Goal: Information Seeking & Learning: Learn about a topic

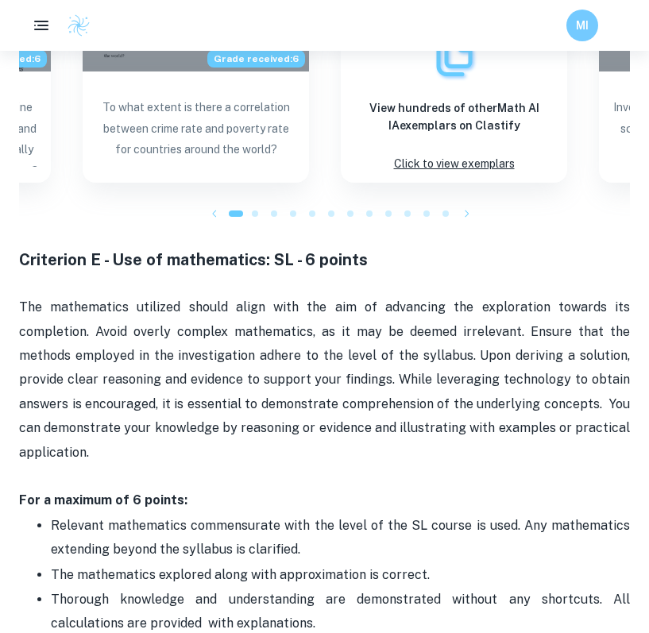
scroll to position [2472, 0]
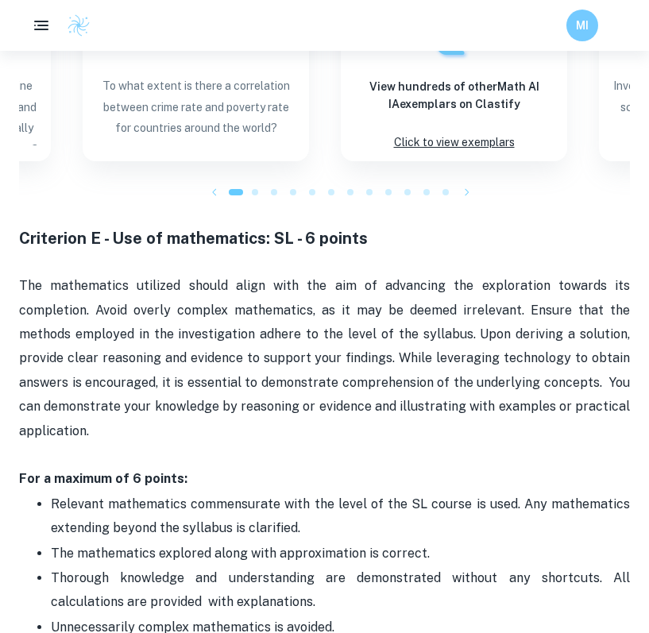
click at [337, 571] on span "Thorough knowledge and understanding are demonstrated without any shortcuts. Al…" at bounding box center [342, 590] width 582 height 39
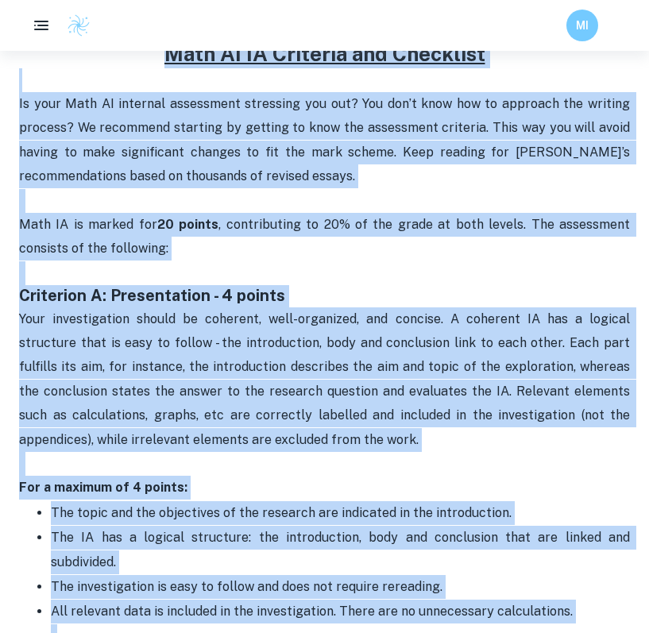
scroll to position [442, 0]
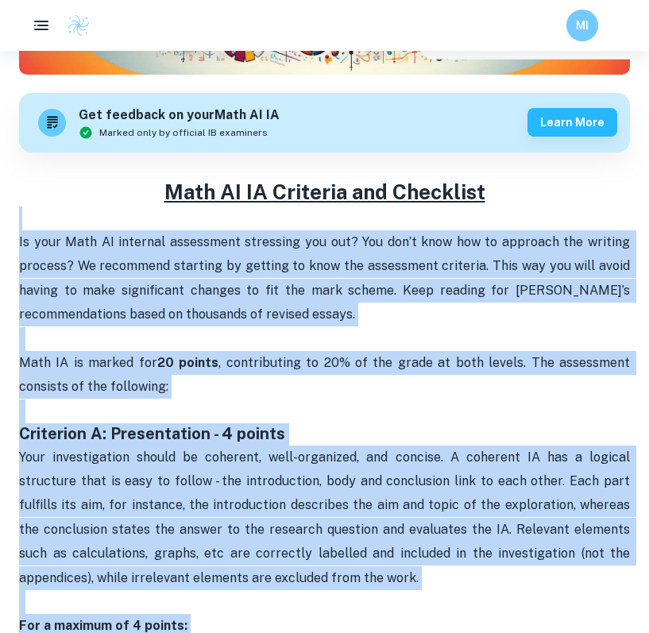
drag, startPoint x: 333, startPoint y: 585, endPoint x: 14, endPoint y: 221, distance: 483.7
copy div "Lo ipsu Dolo SI ametcons adipiscing elitseddo eiu tem? Inc utl’e dolo mag al en…"
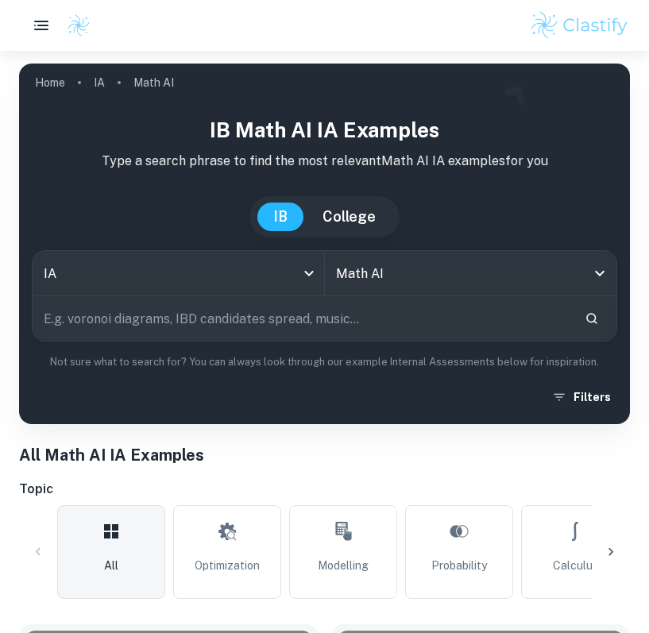
checkbox input "true"
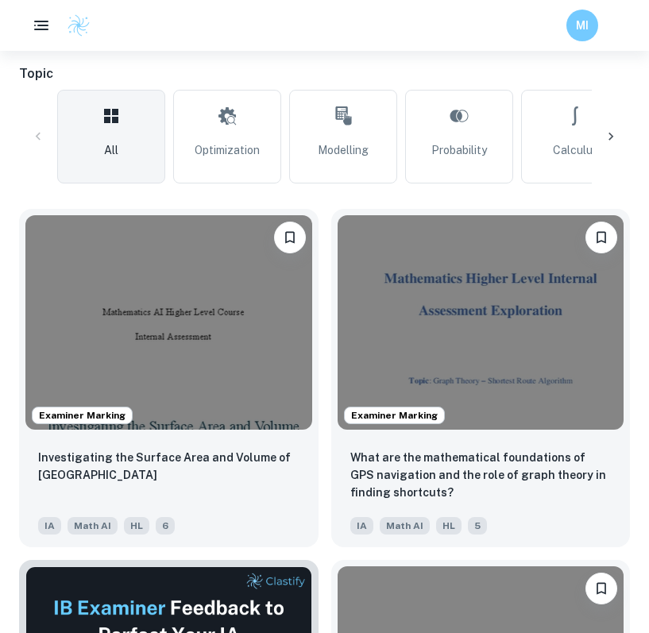
scroll to position [360, 0]
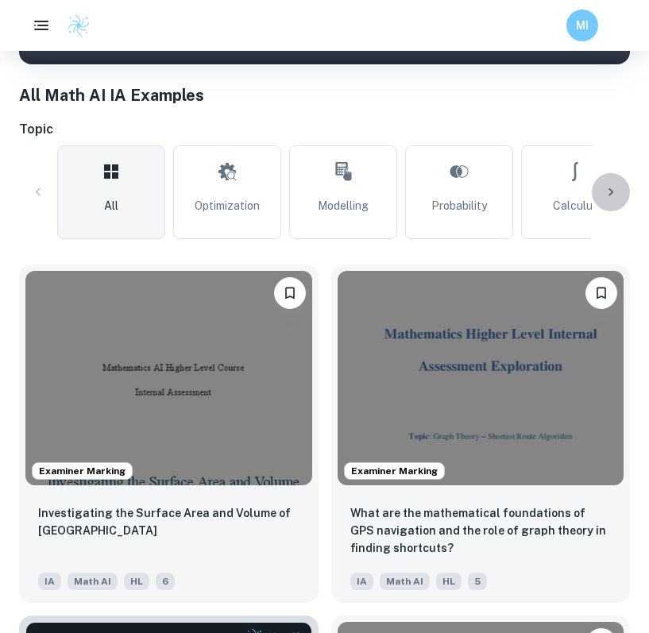
click at [611, 194] on icon at bounding box center [611, 192] width 5 height 8
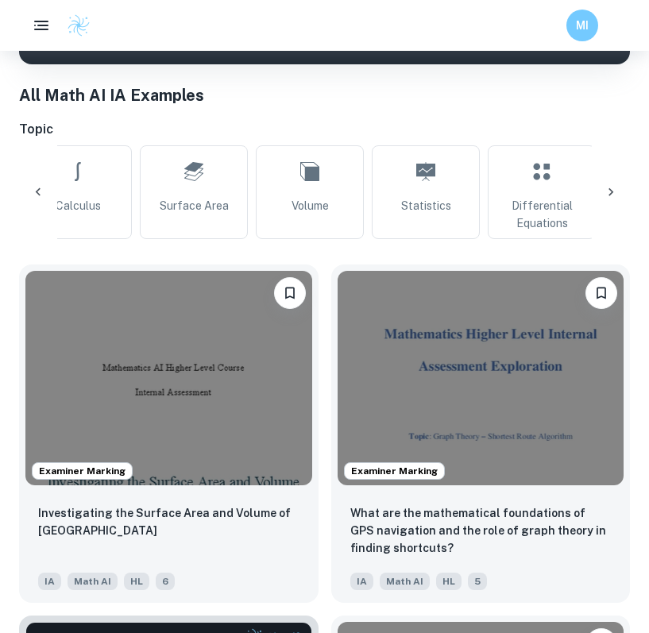
scroll to position [0, 532]
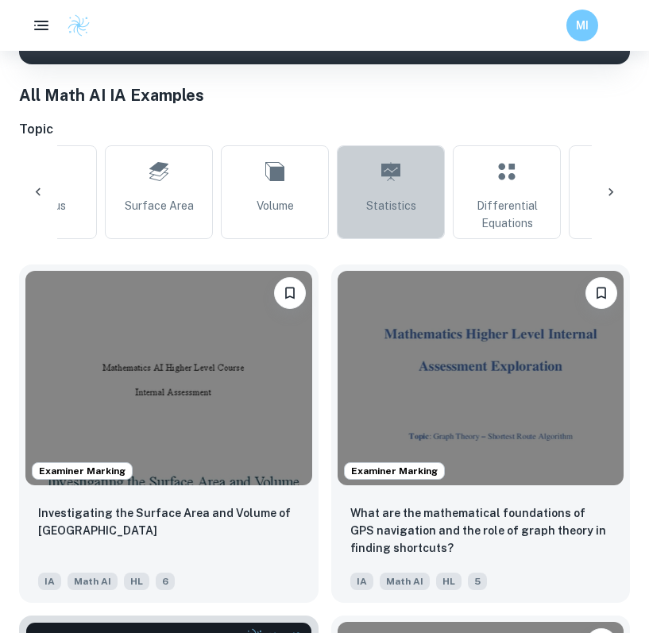
click at [415, 188] on link "Statistics" at bounding box center [391, 192] width 108 height 94
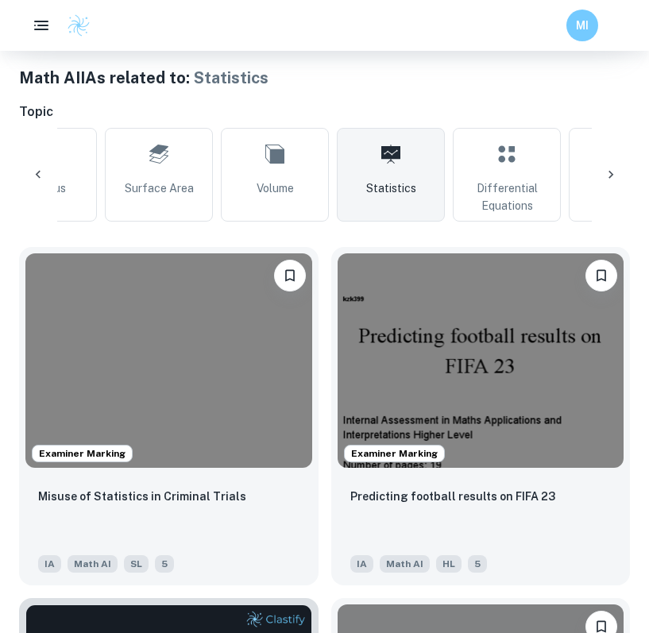
scroll to position [373, 0]
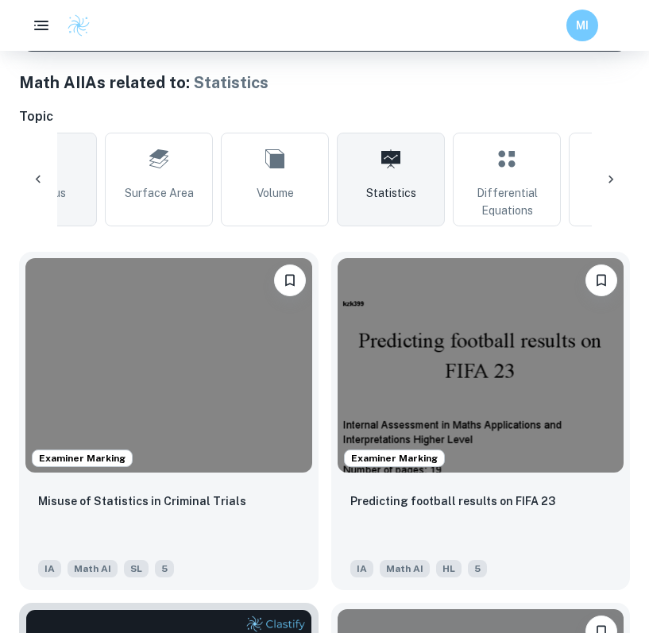
drag, startPoint x: 43, startPoint y: 168, endPoint x: 67, endPoint y: 142, distance: 35.4
click at [43, 168] on div at bounding box center [38, 180] width 38 height 38
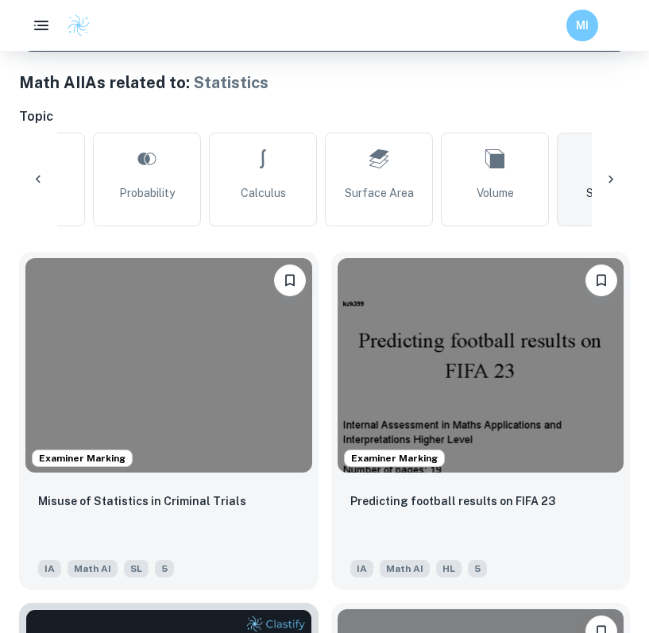
scroll to position [0, 0]
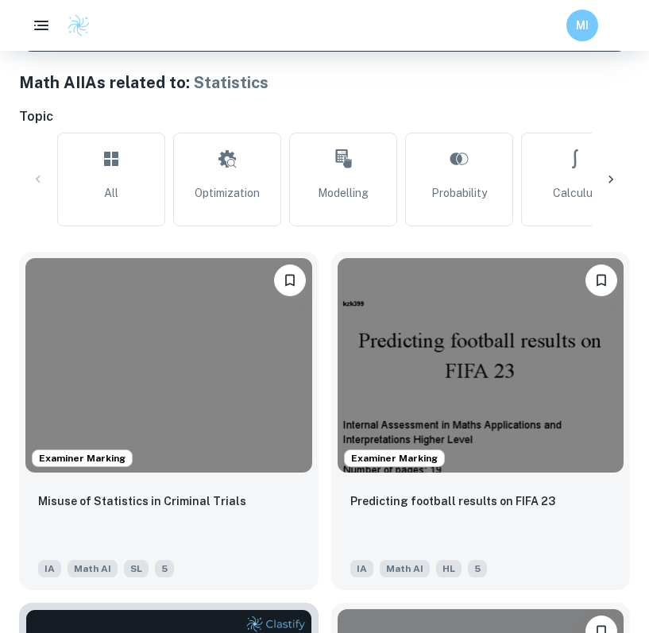
click at [28, 178] on div "All Optimization Modelling Probability Calculus Surface Area Volume Statistics …" at bounding box center [324, 180] width 611 height 94
click at [614, 164] on div at bounding box center [611, 180] width 38 height 38
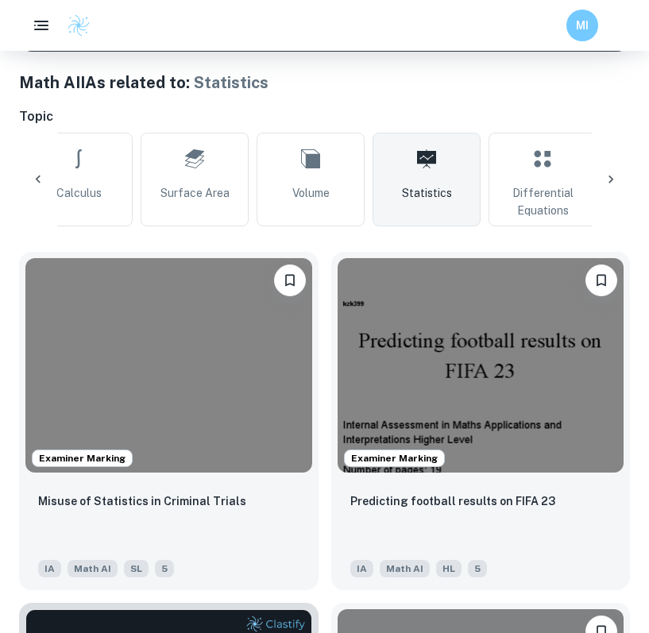
scroll to position [0, 532]
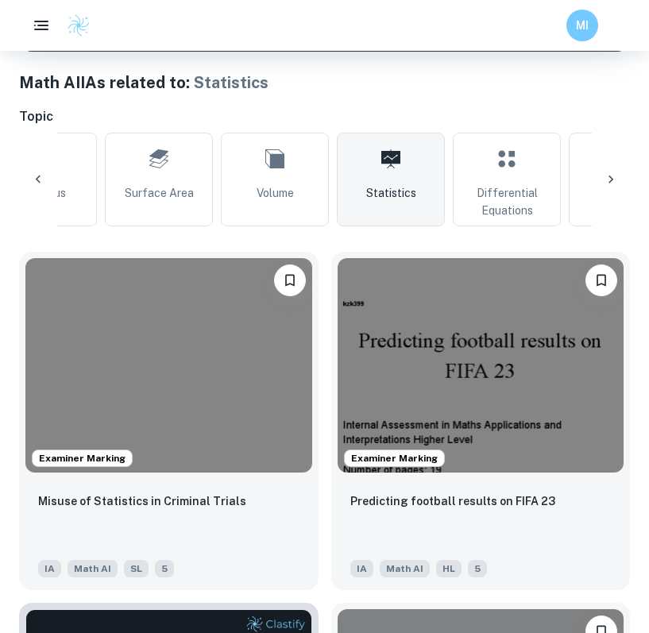
click at [38, 177] on icon at bounding box center [38, 180] width 5 height 8
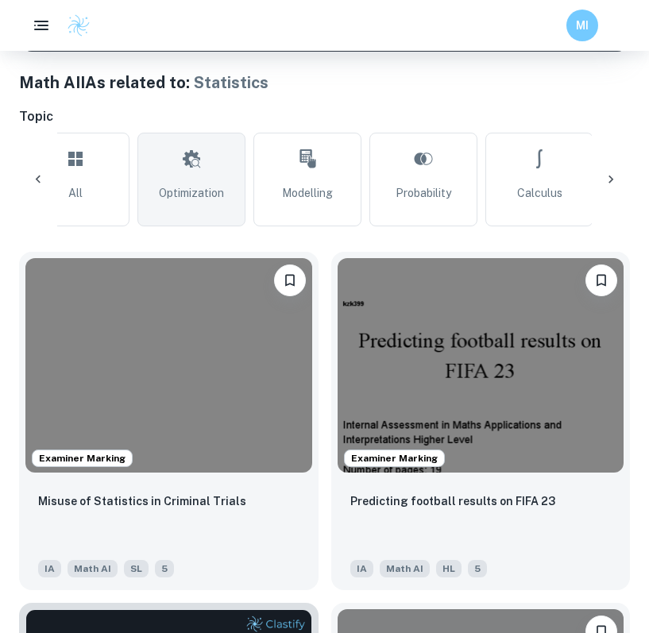
scroll to position [0, 0]
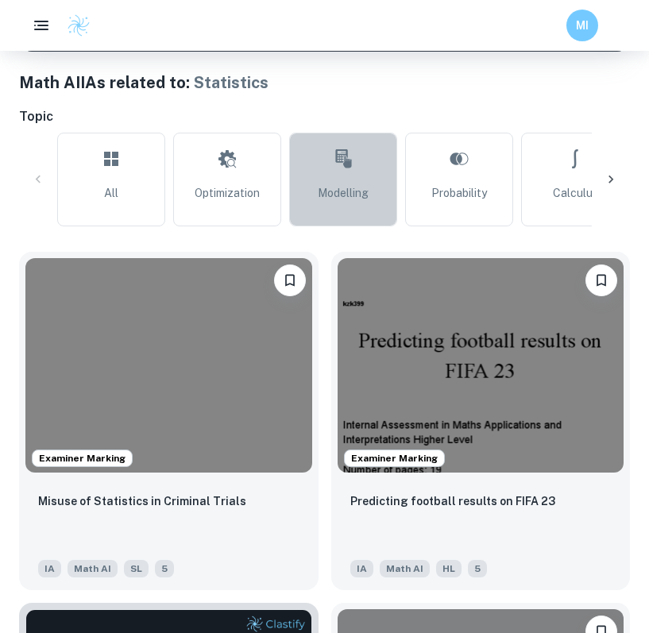
click at [315, 172] on link "Modelling" at bounding box center [343, 180] width 108 height 94
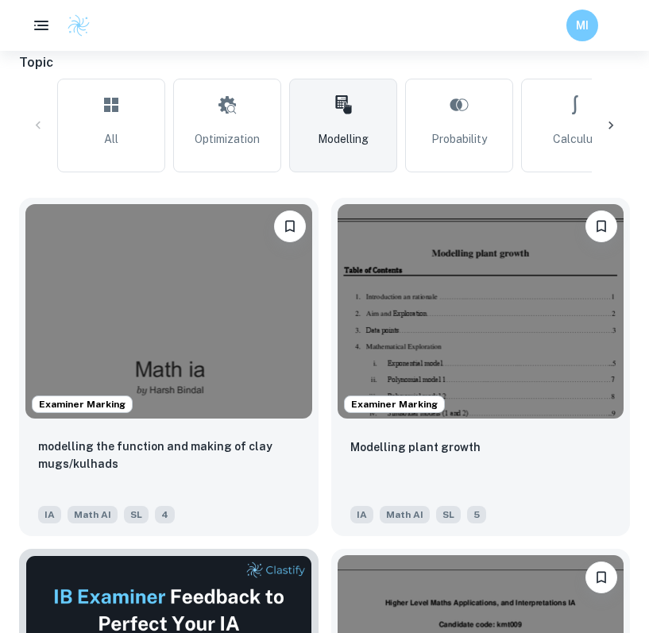
scroll to position [396, 0]
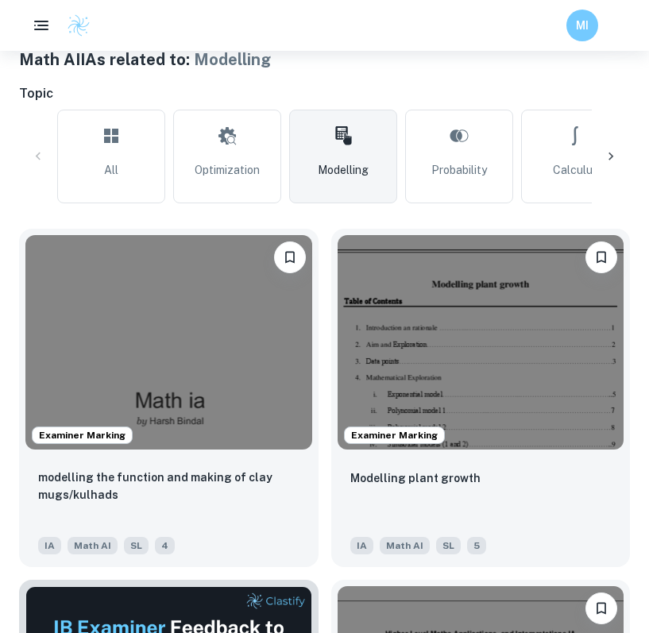
click at [611, 144] on div at bounding box center [611, 156] width 38 height 38
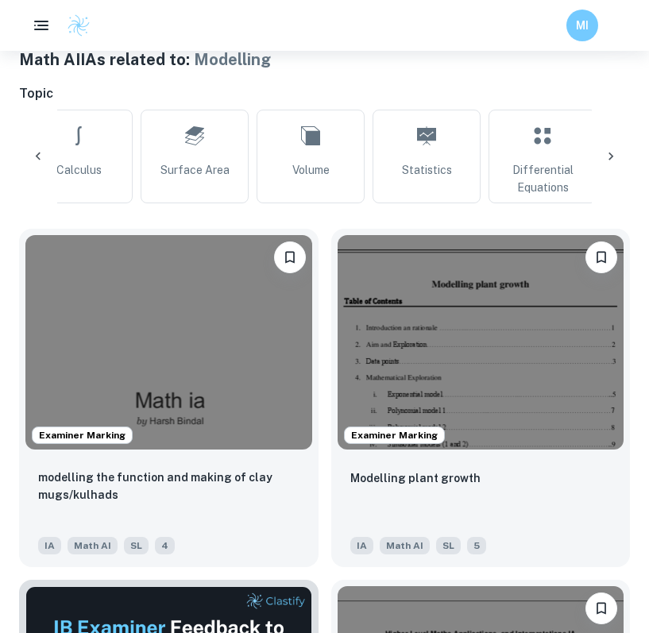
scroll to position [0, 532]
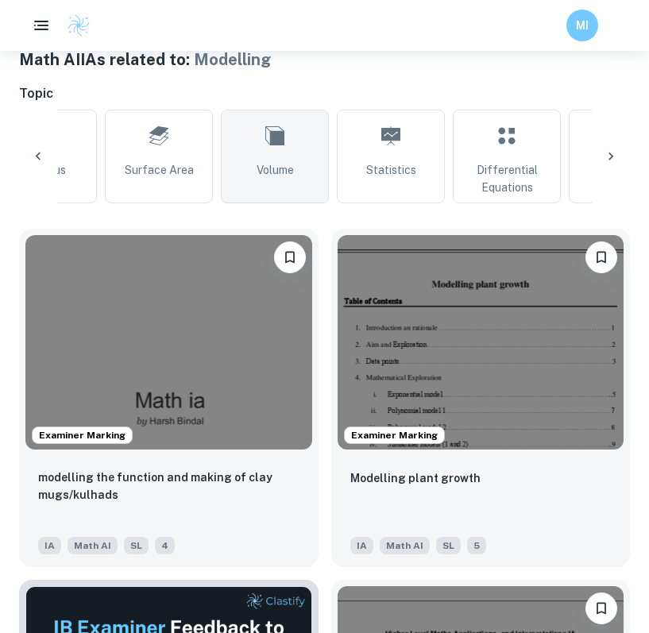
click at [300, 156] on link "Volume" at bounding box center [275, 157] width 108 height 94
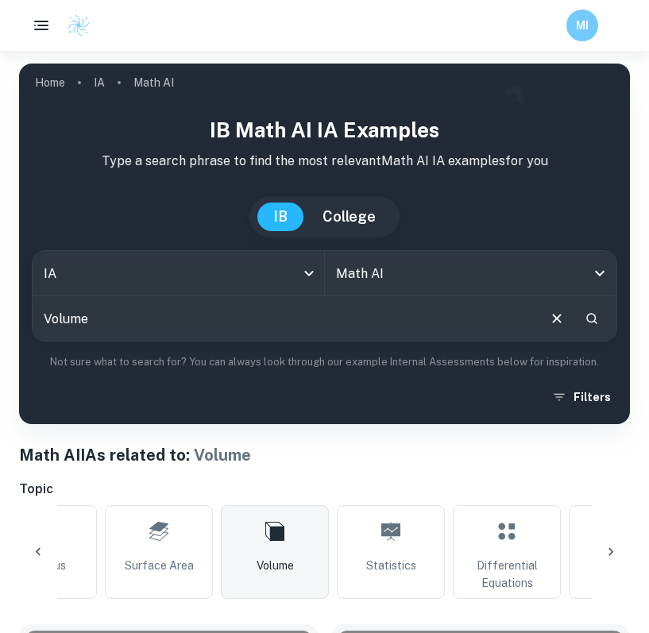
scroll to position [315, 0]
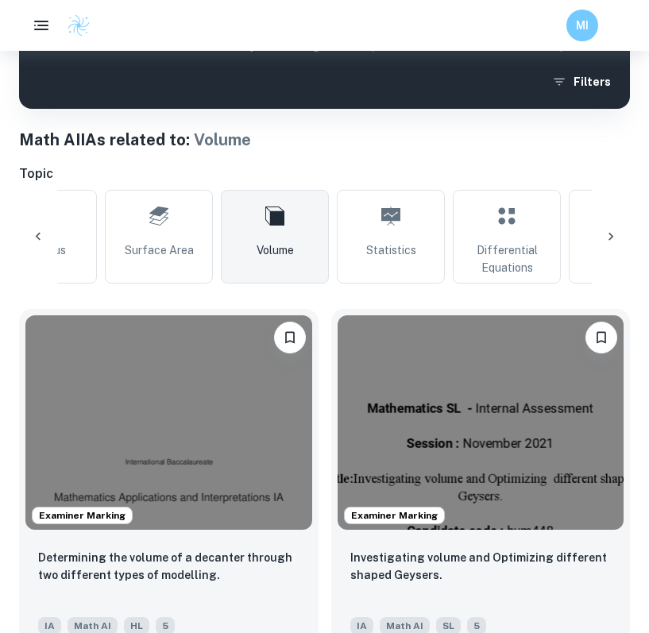
click at [141, 265] on link "Surface Area" at bounding box center [159, 237] width 108 height 94
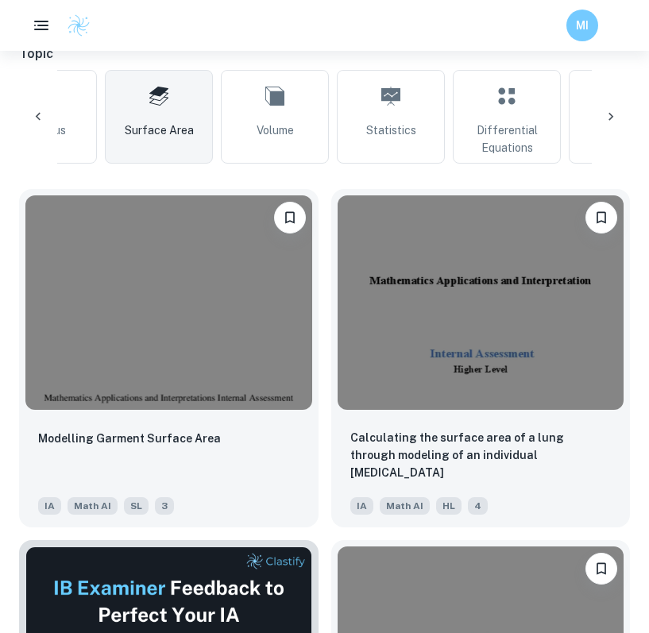
scroll to position [436, 0]
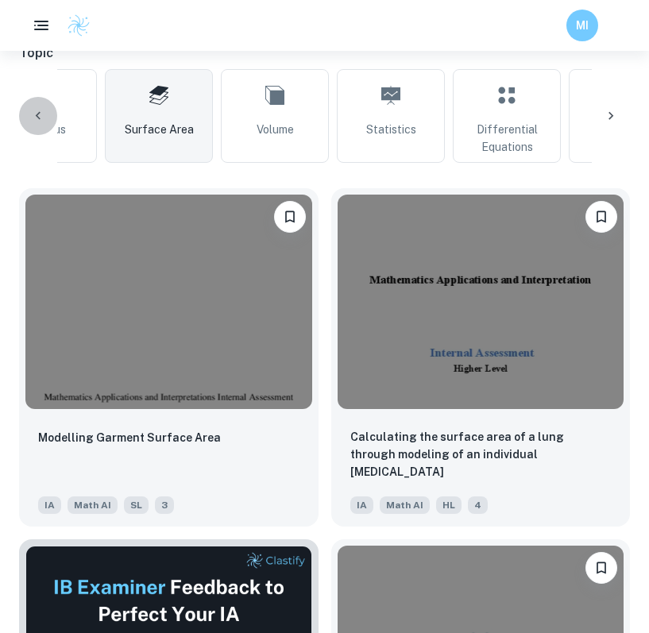
click at [27, 105] on div at bounding box center [38, 116] width 38 height 38
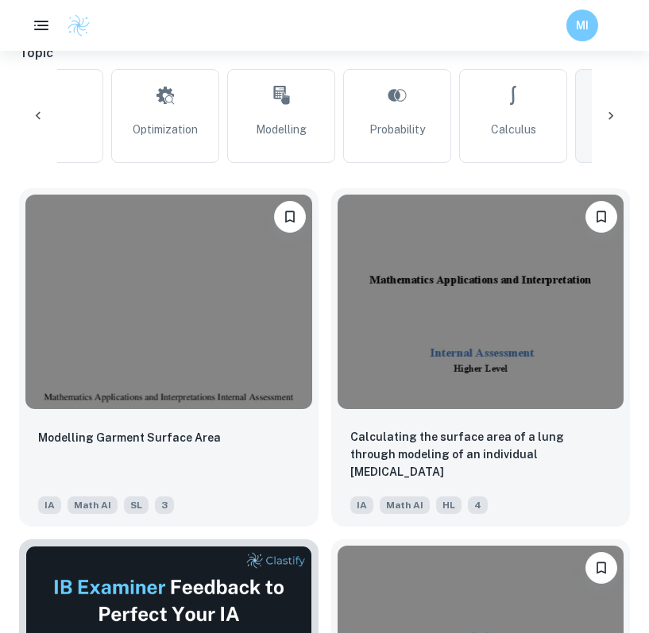
scroll to position [0, 0]
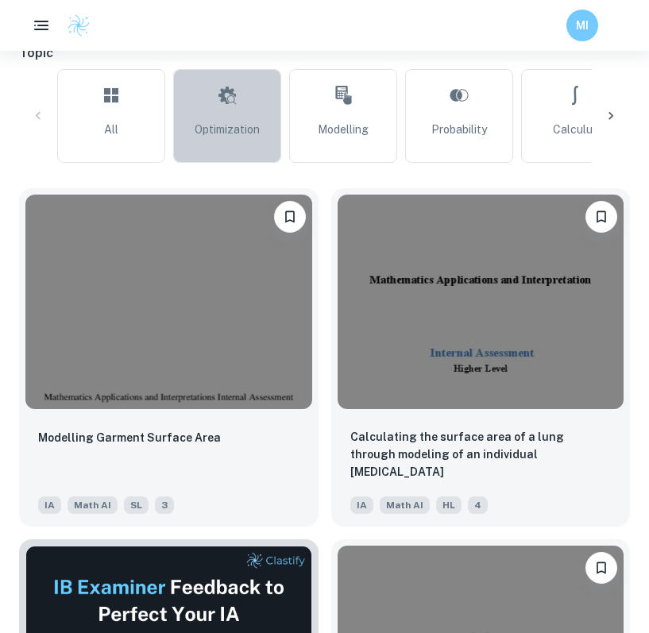
click at [203, 107] on link "Optimization" at bounding box center [227, 116] width 108 height 94
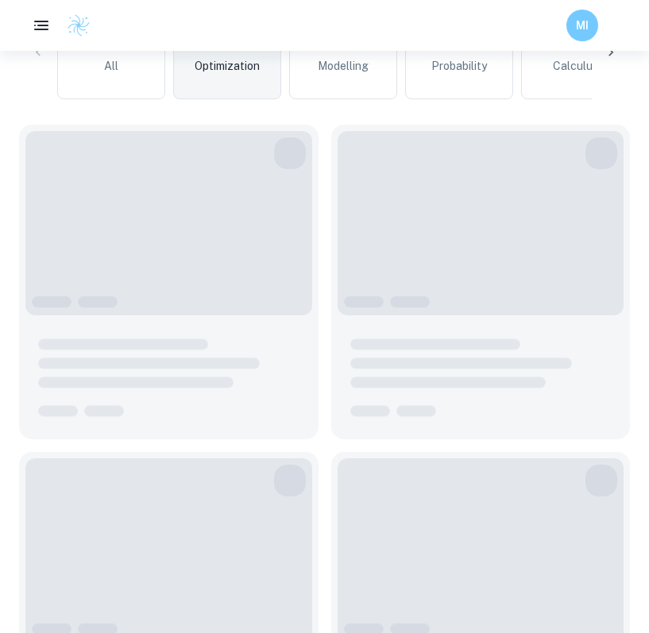
scroll to position [504, 0]
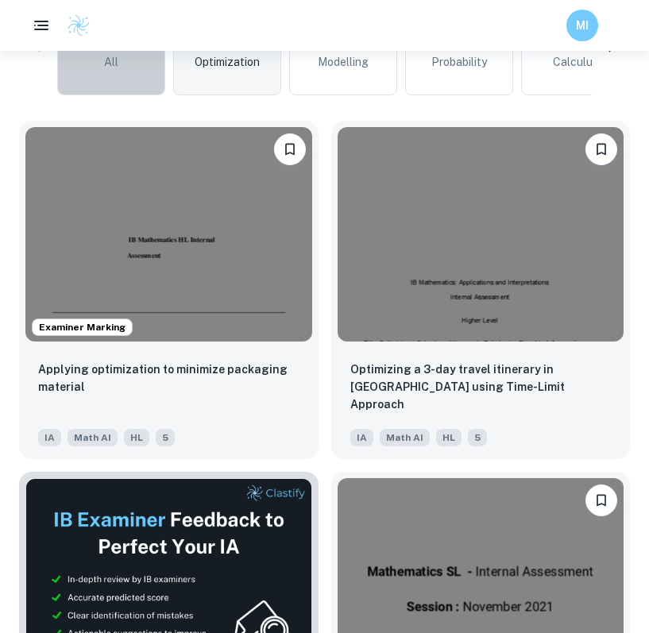
click at [138, 79] on link "All" at bounding box center [111, 49] width 108 height 94
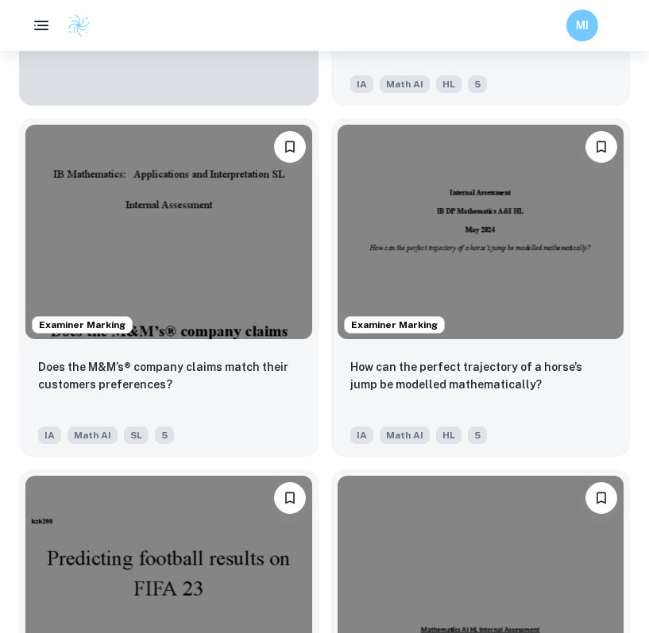
scroll to position [2078, 0]
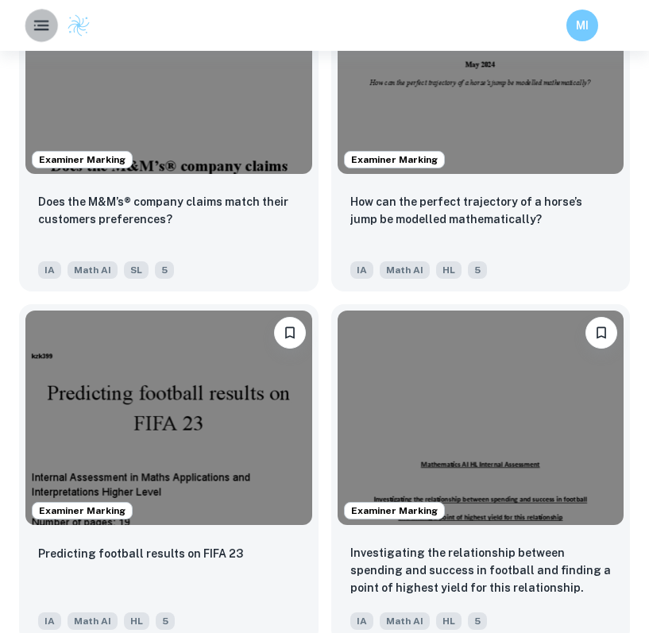
click at [38, 27] on icon "button" at bounding box center [42, 26] width 20 height 20
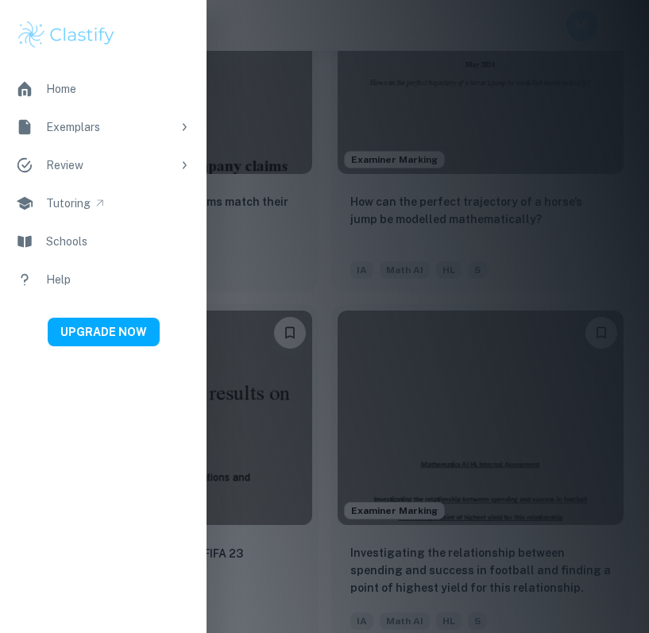
click at [279, 166] on div at bounding box center [324, 316] width 649 height 633
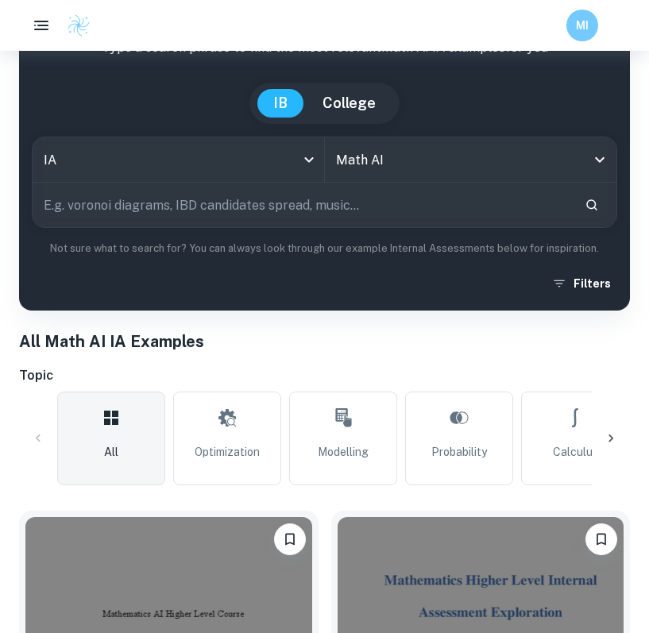
scroll to position [0, 0]
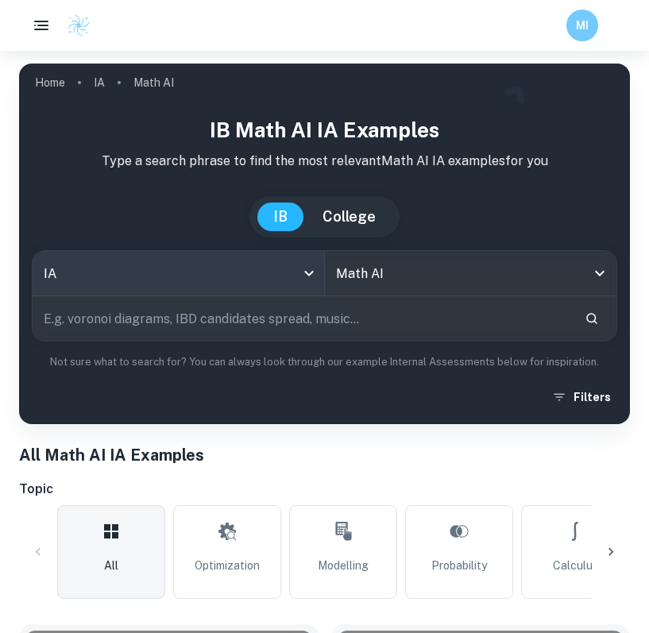
click at [265, 276] on body "We value your privacy We use cookies to enhance your browsing experience, serve…" at bounding box center [324, 367] width 649 height 633
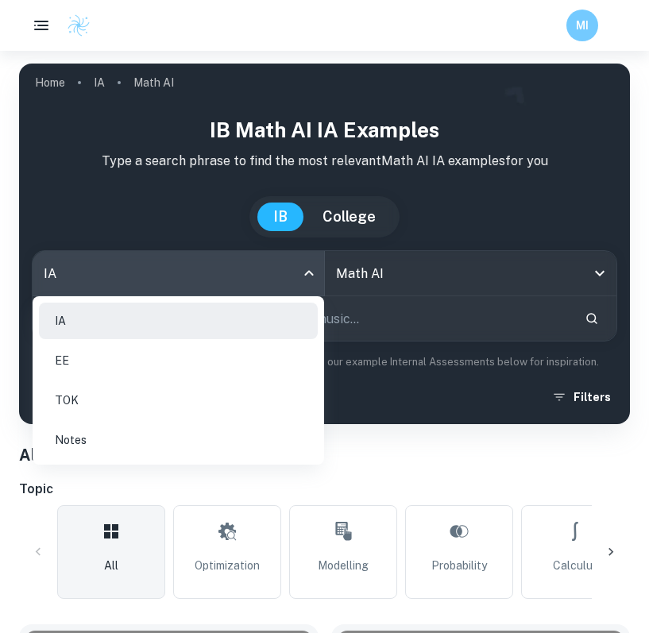
click at [272, 267] on div at bounding box center [324, 316] width 649 height 633
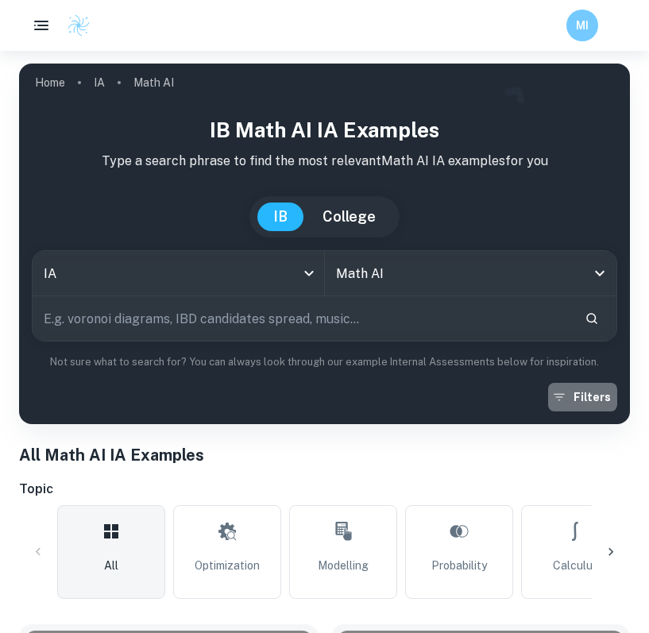
click at [578, 397] on button "Filters" at bounding box center [582, 397] width 69 height 29
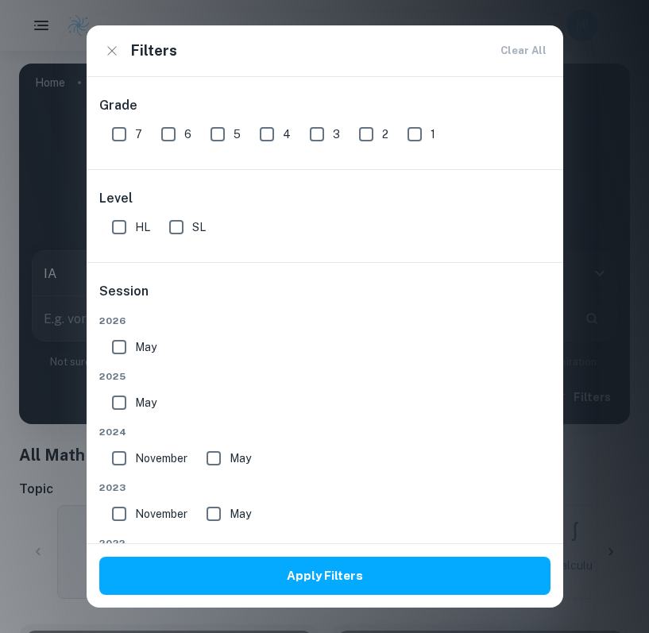
click at [137, 141] on span "7" at bounding box center [138, 134] width 7 height 17
click at [135, 141] on input "7" at bounding box center [119, 134] width 32 height 32
checkbox input "true"
drag, startPoint x: 185, startPoint y: 238, endPoint x: 194, endPoint y: 253, distance: 18.1
click at [185, 238] on input "SL" at bounding box center [177, 227] width 32 height 32
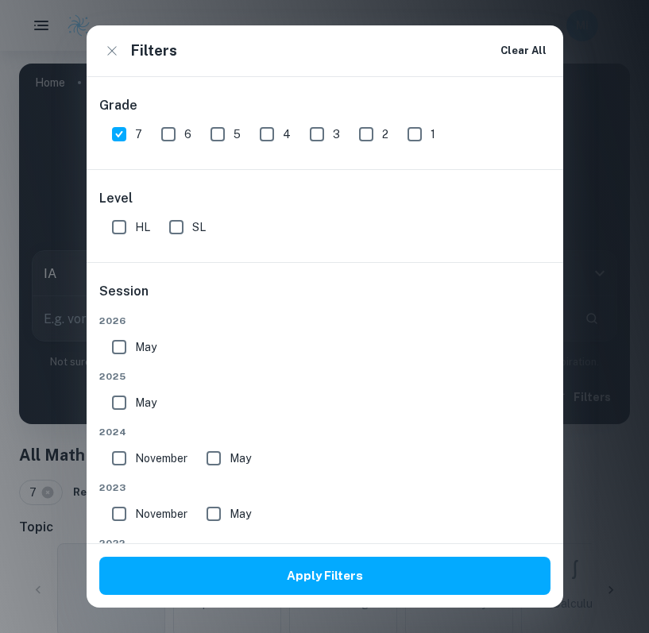
checkbox input "true"
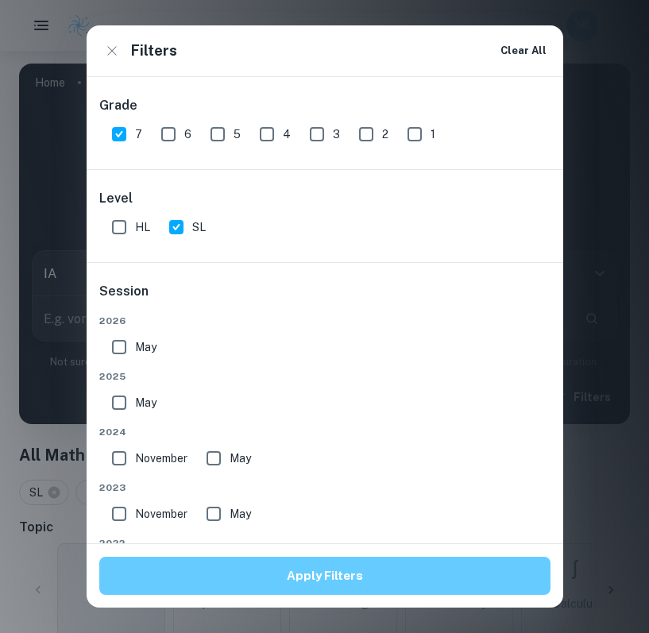
click at [324, 571] on button "Apply Filters" at bounding box center [324, 576] width 451 height 38
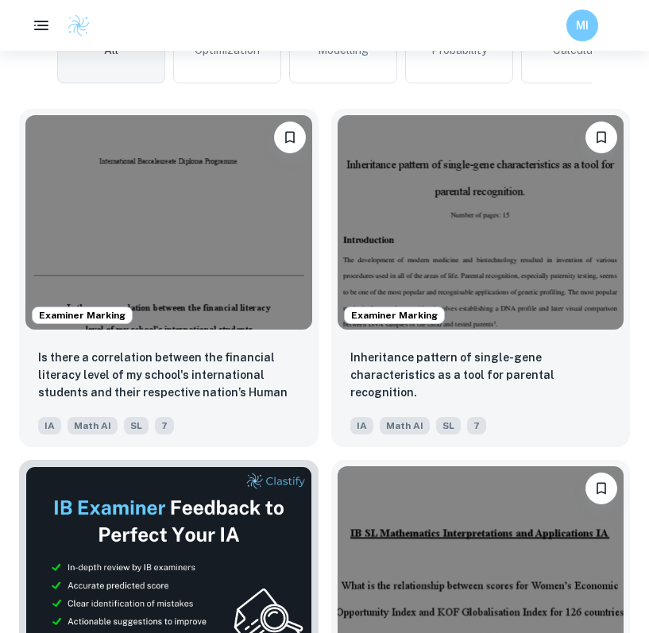
scroll to position [553, 0]
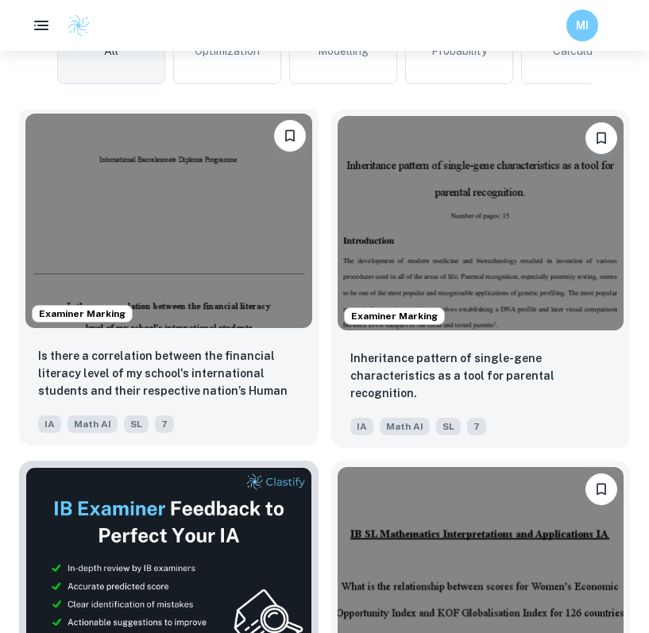
click at [230, 221] on img at bounding box center [168, 221] width 287 height 215
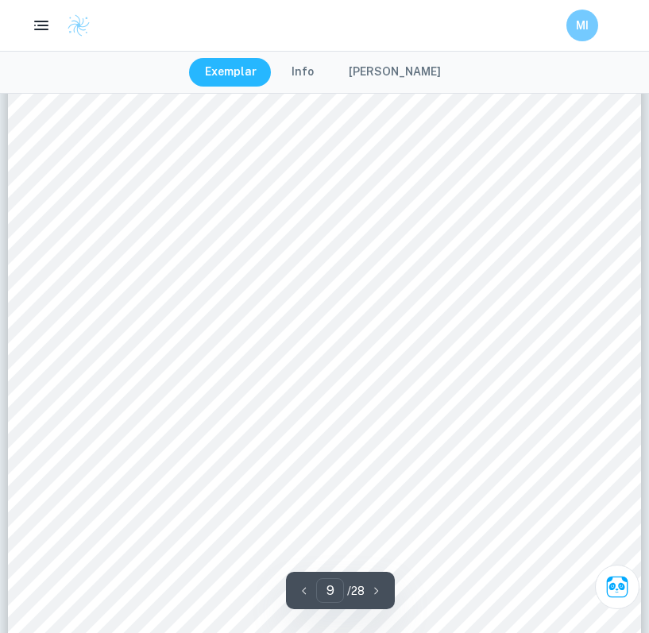
type input "8"
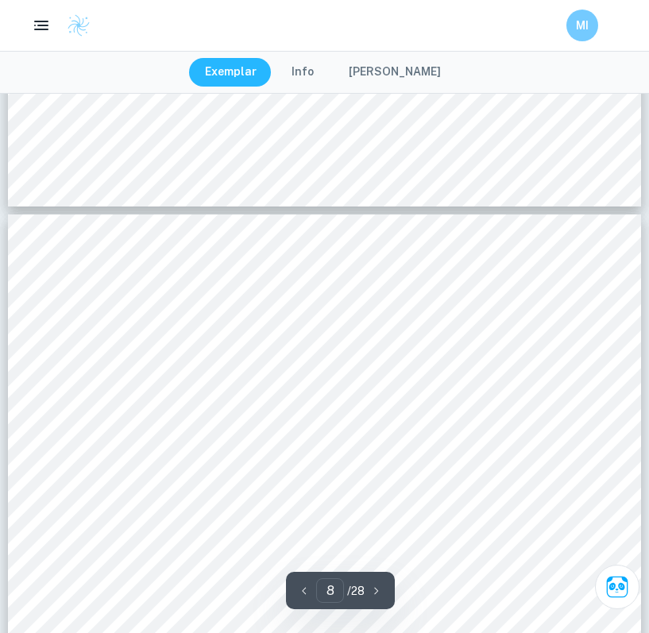
scroll to position [5889, 0]
